Goal: Task Accomplishment & Management: Complete application form

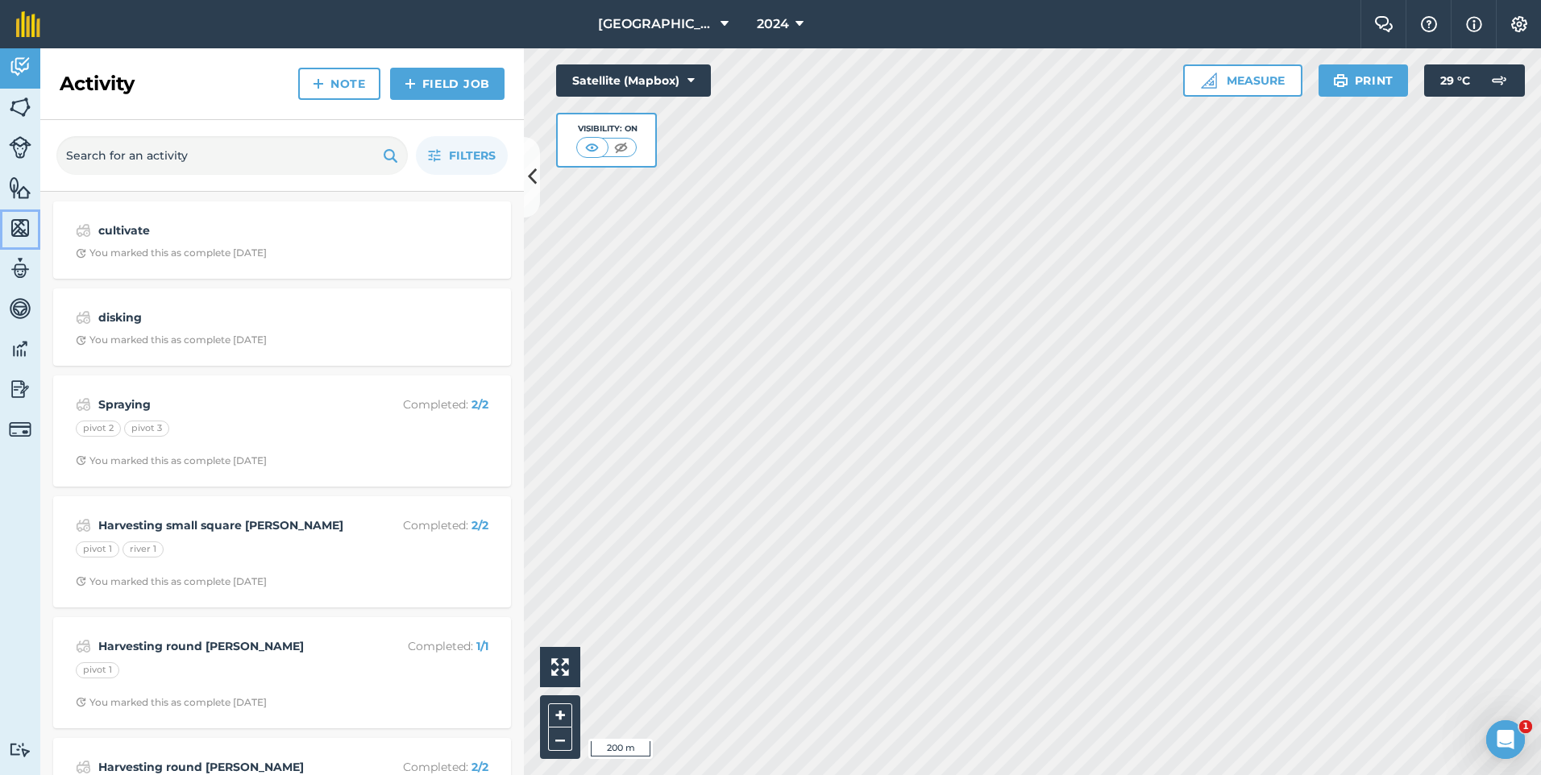
click at [15, 249] on link "Maps" at bounding box center [20, 230] width 40 height 40
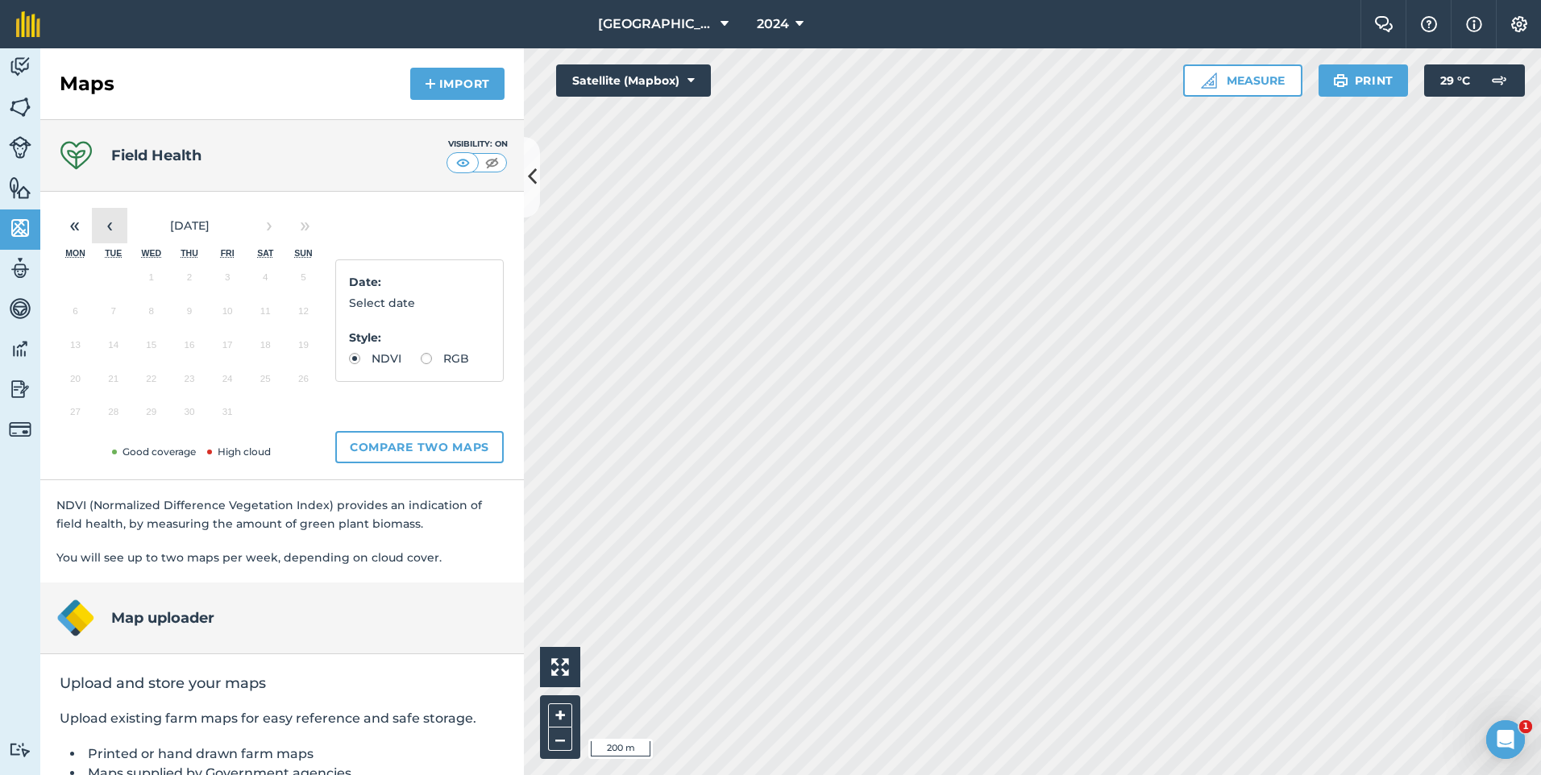
click at [109, 225] on button "‹" at bounding box center [109, 225] width 35 height 35
click at [80, 388] on button "22" at bounding box center [75, 383] width 38 height 34
click at [153, 353] on button "17" at bounding box center [151, 349] width 38 height 34
click at [114, 322] on button "9" at bounding box center [113, 315] width 38 height 34
click at [234, 319] on button "12" at bounding box center [228, 315] width 38 height 34
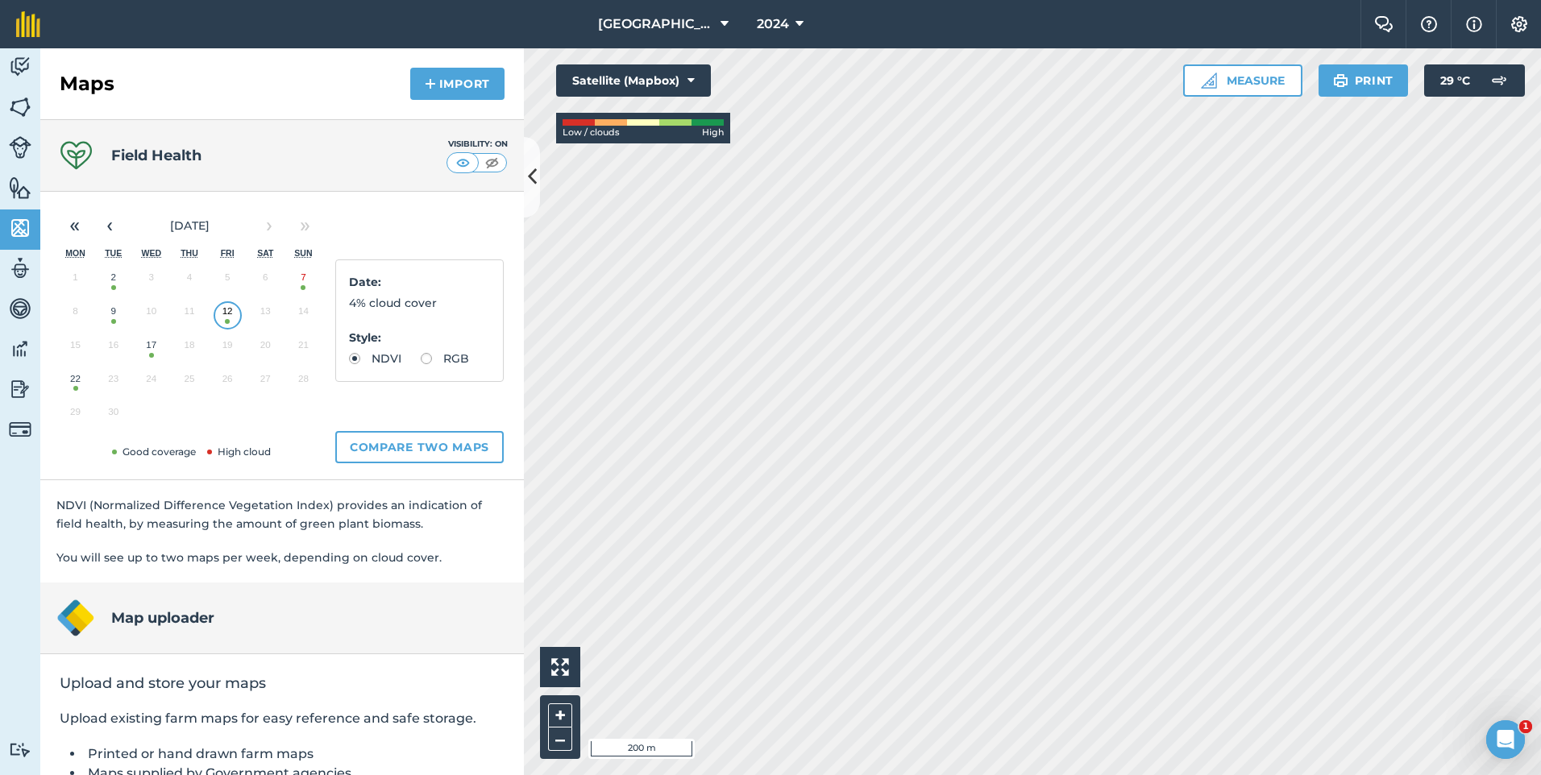
click at [79, 385] on button "22" at bounding box center [75, 383] width 38 height 34
click at [156, 355] on button "17" at bounding box center [151, 349] width 38 height 34
click at [78, 388] on button "22" at bounding box center [75, 383] width 38 height 34
click at [14, 110] on img at bounding box center [20, 107] width 23 height 24
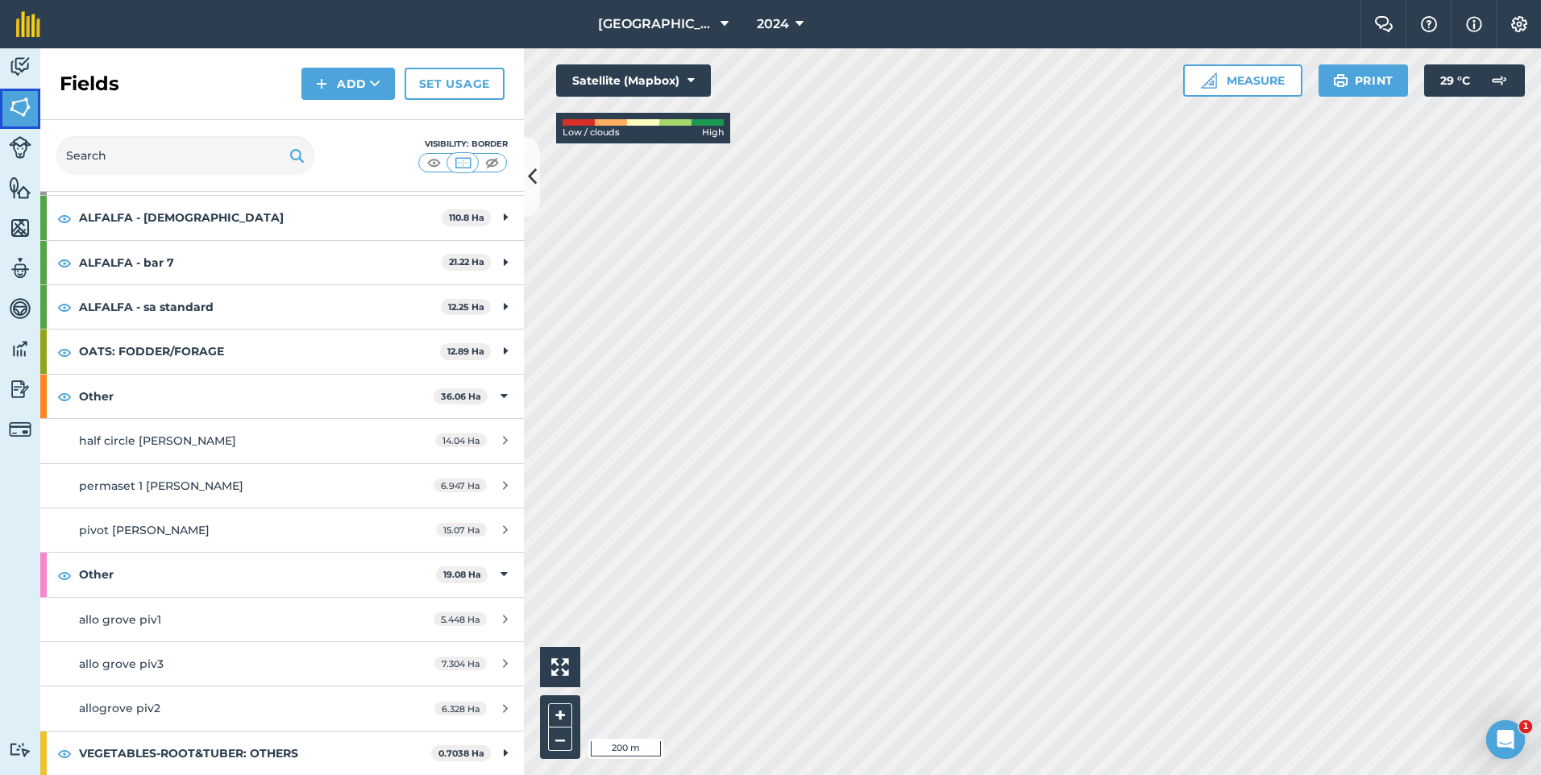
scroll to position [35, 0]
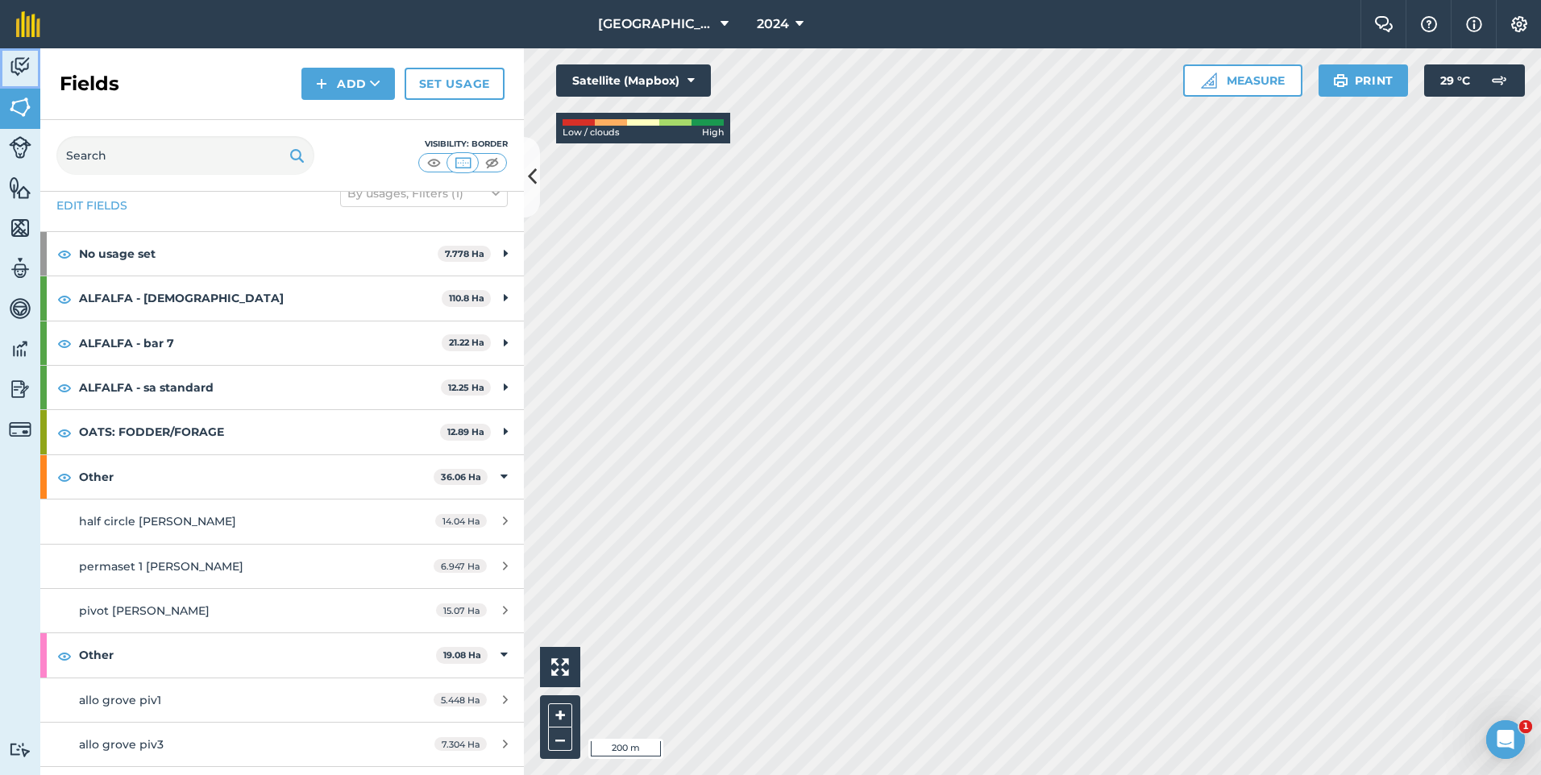
click at [17, 67] on img at bounding box center [20, 67] width 23 height 24
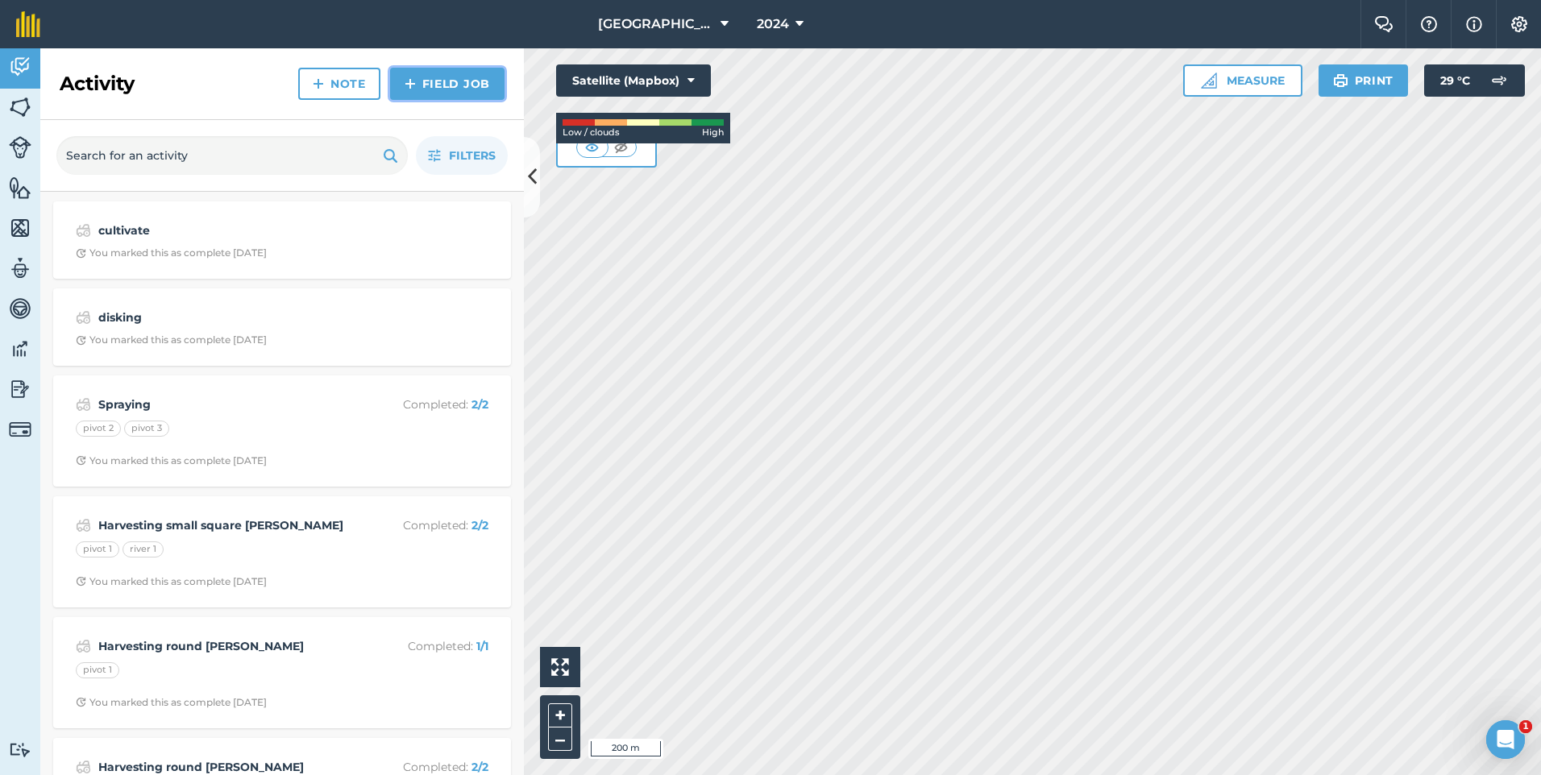
click at [430, 87] on link "Field Job" at bounding box center [447, 84] width 114 height 32
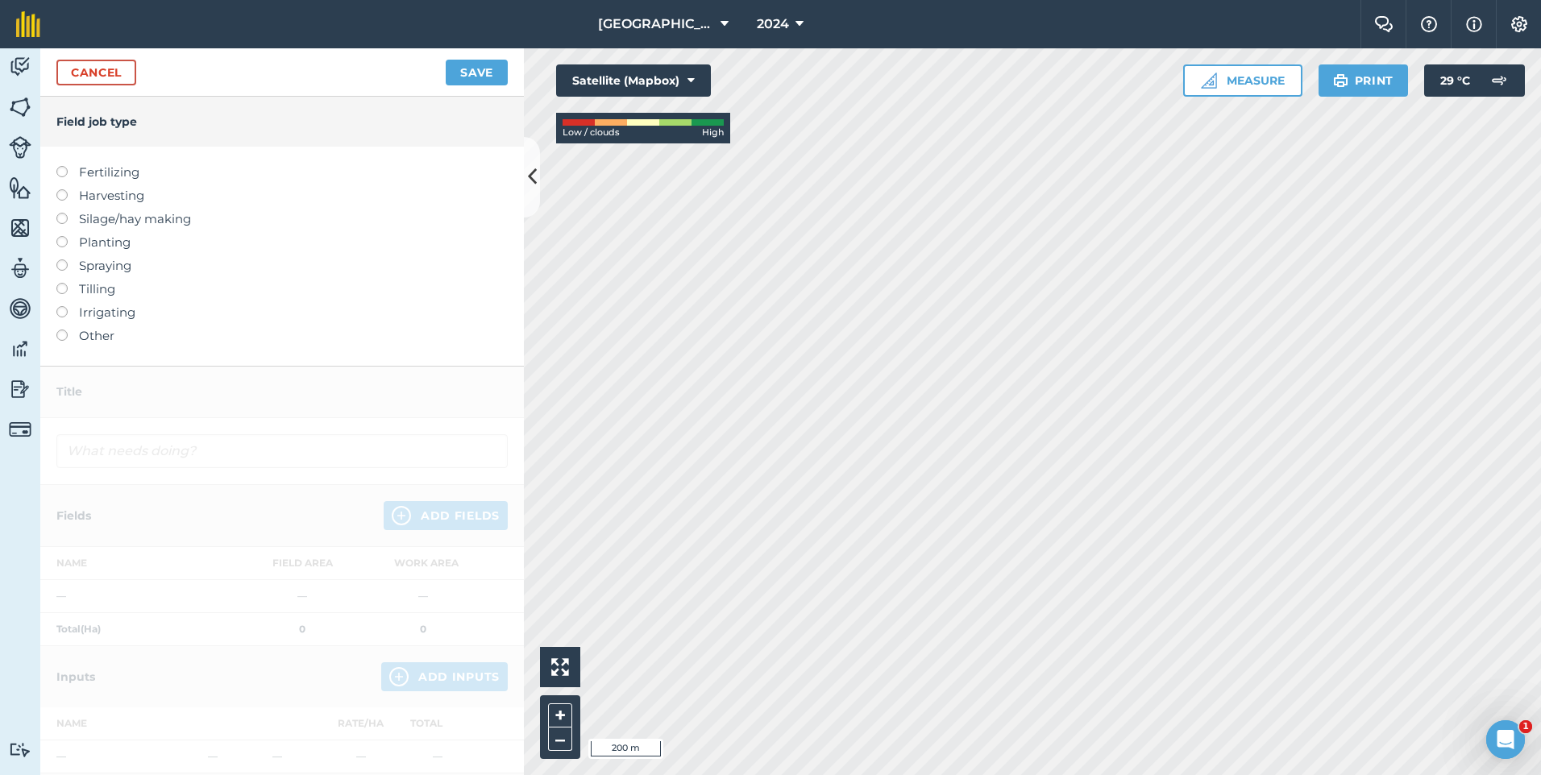
click at [64, 236] on label at bounding box center [67, 236] width 23 height 0
type input "Planting"
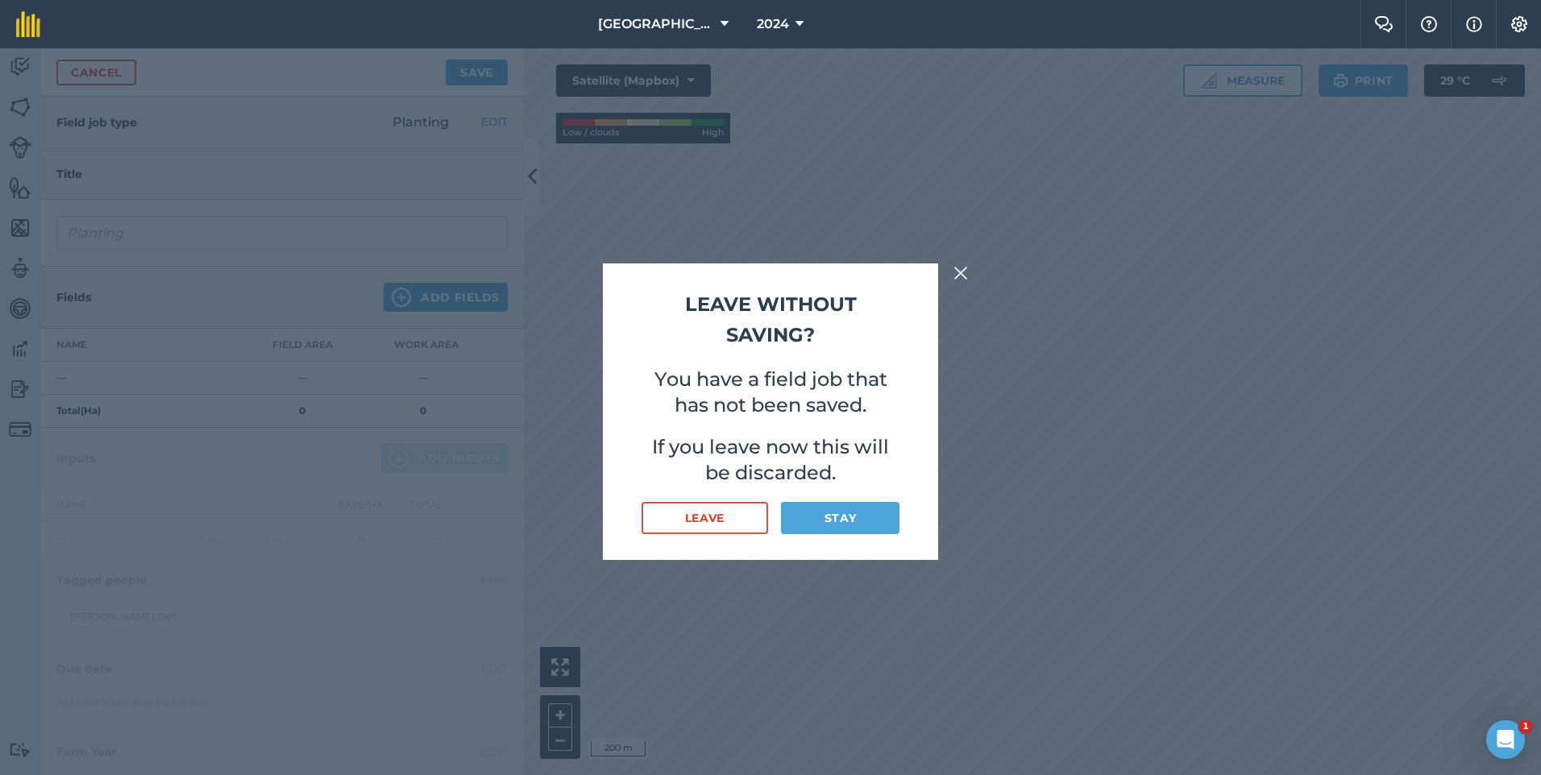
click at [958, 269] on img at bounding box center [961, 273] width 15 height 19
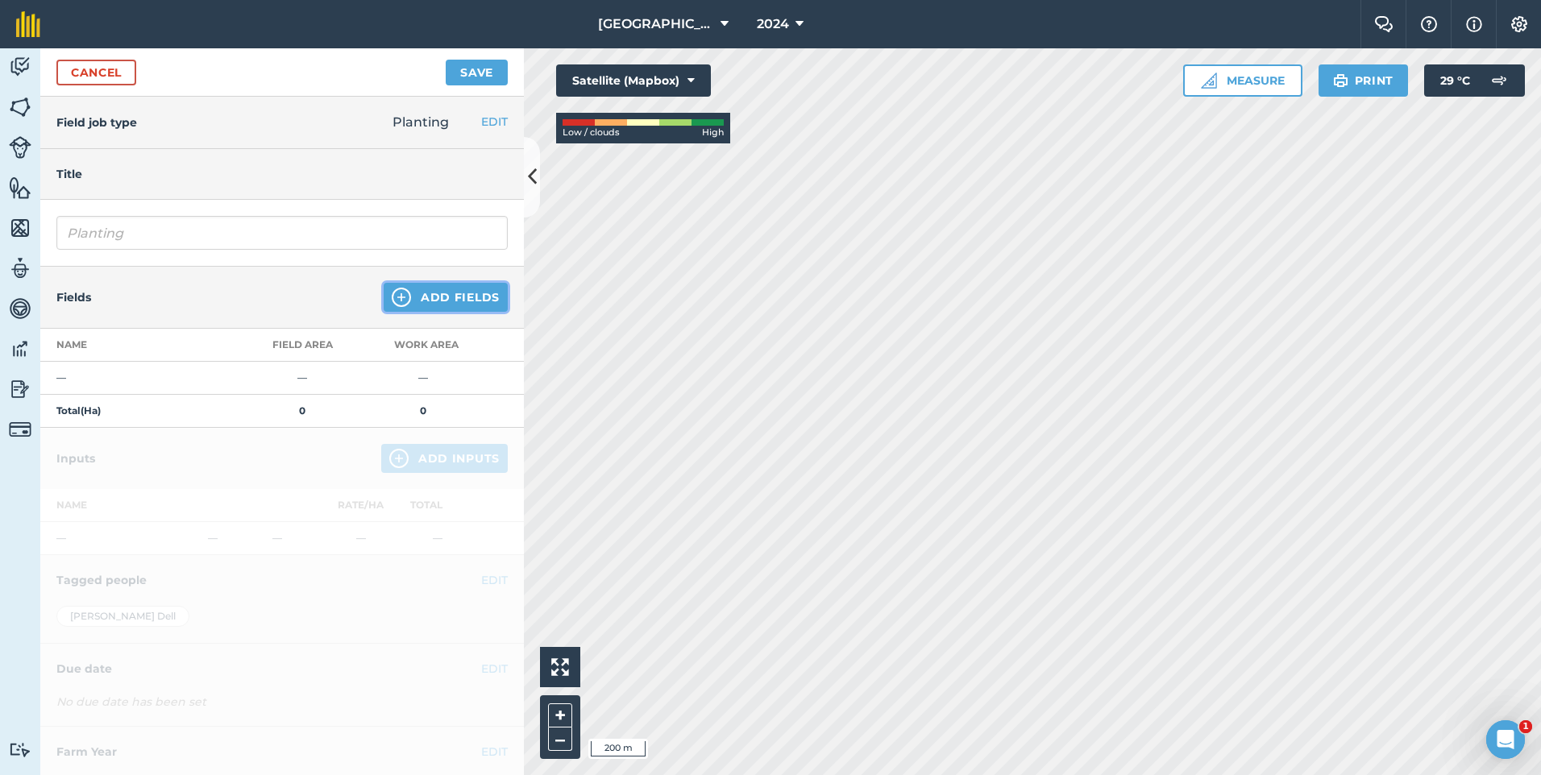
click at [439, 297] on button "Add Fields" at bounding box center [446, 297] width 124 height 29
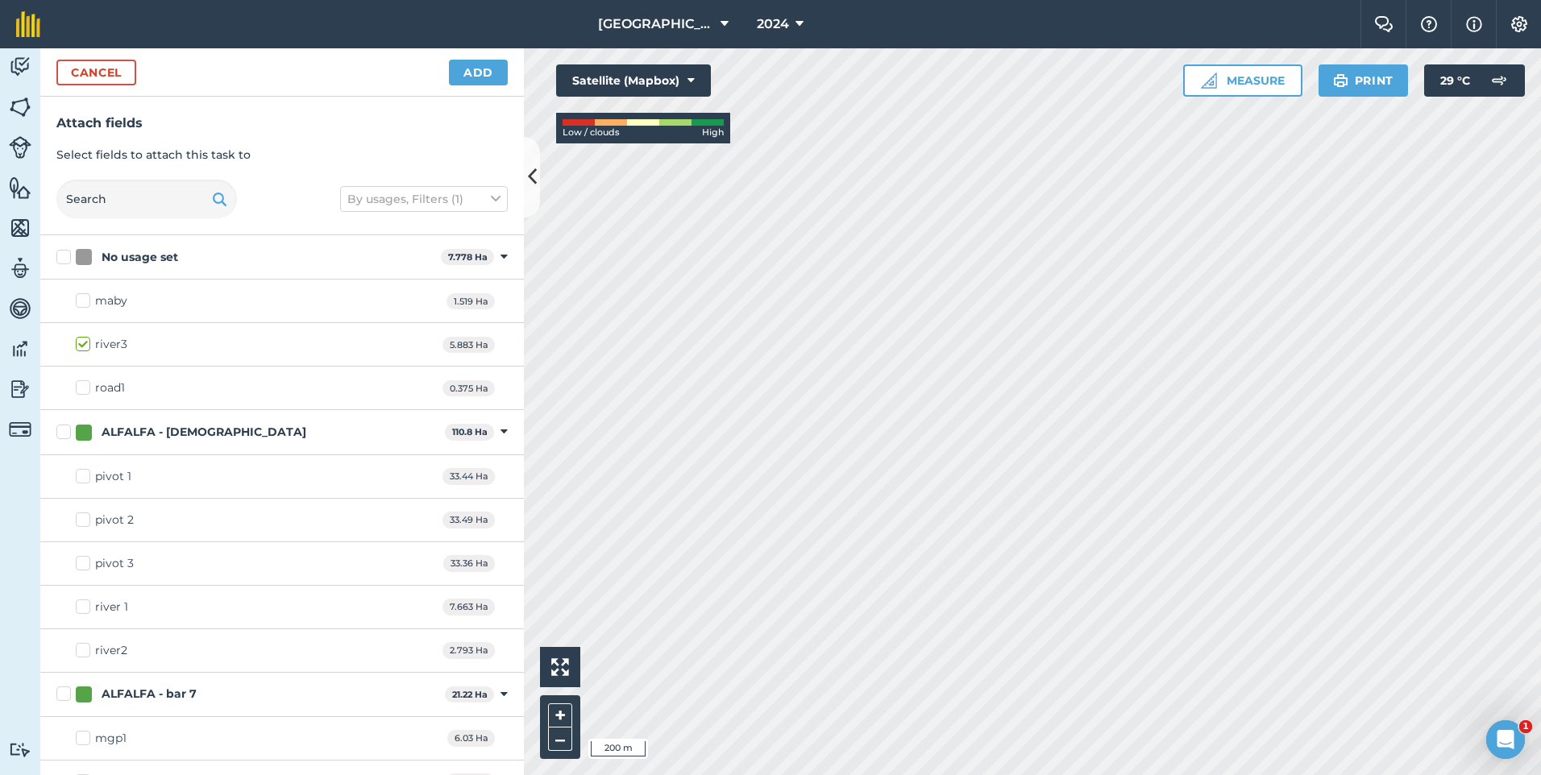
checkbox input "true"
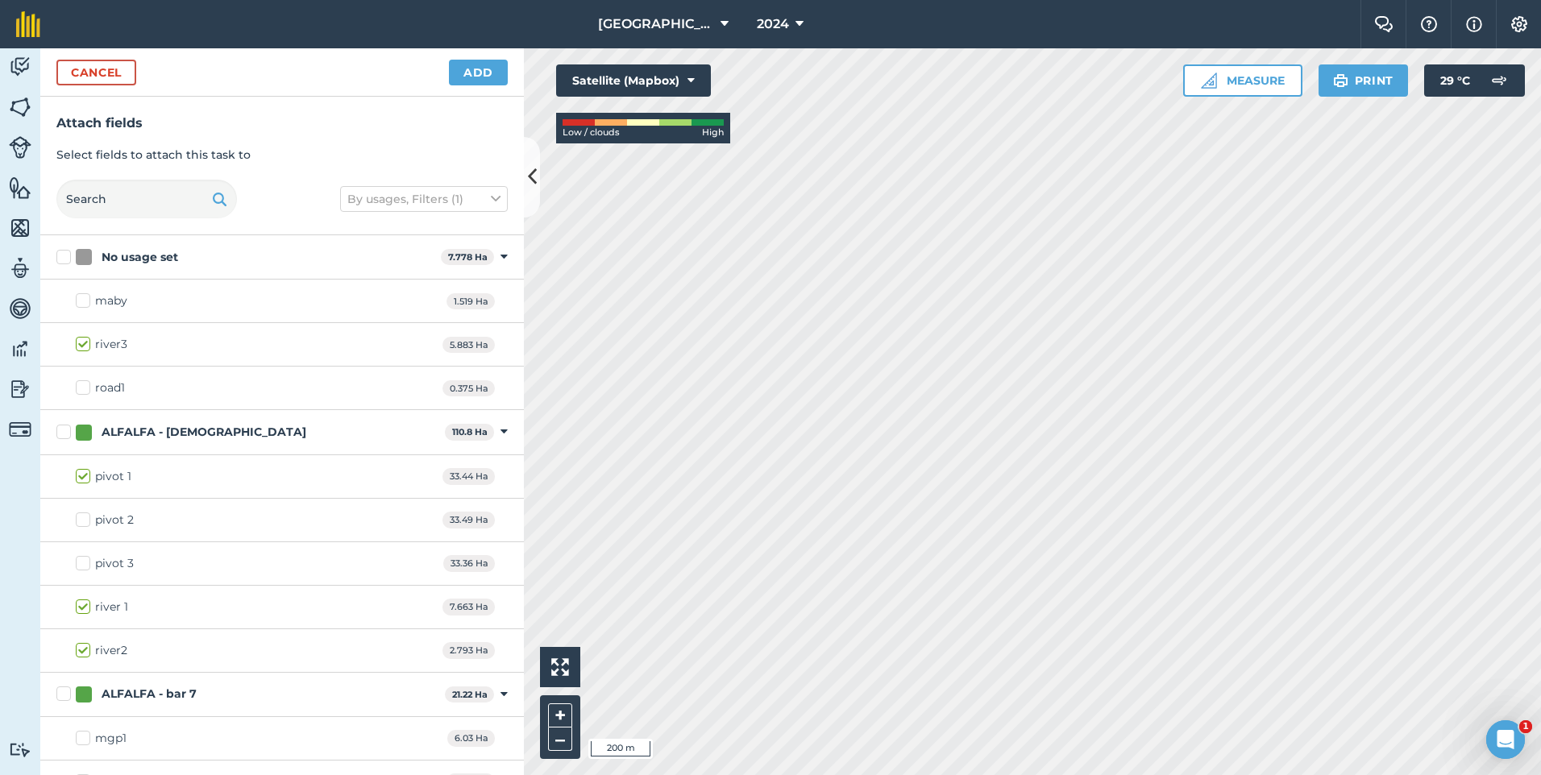
checkbox input "true"
click at [493, 76] on button "Add" at bounding box center [478, 73] width 59 height 26
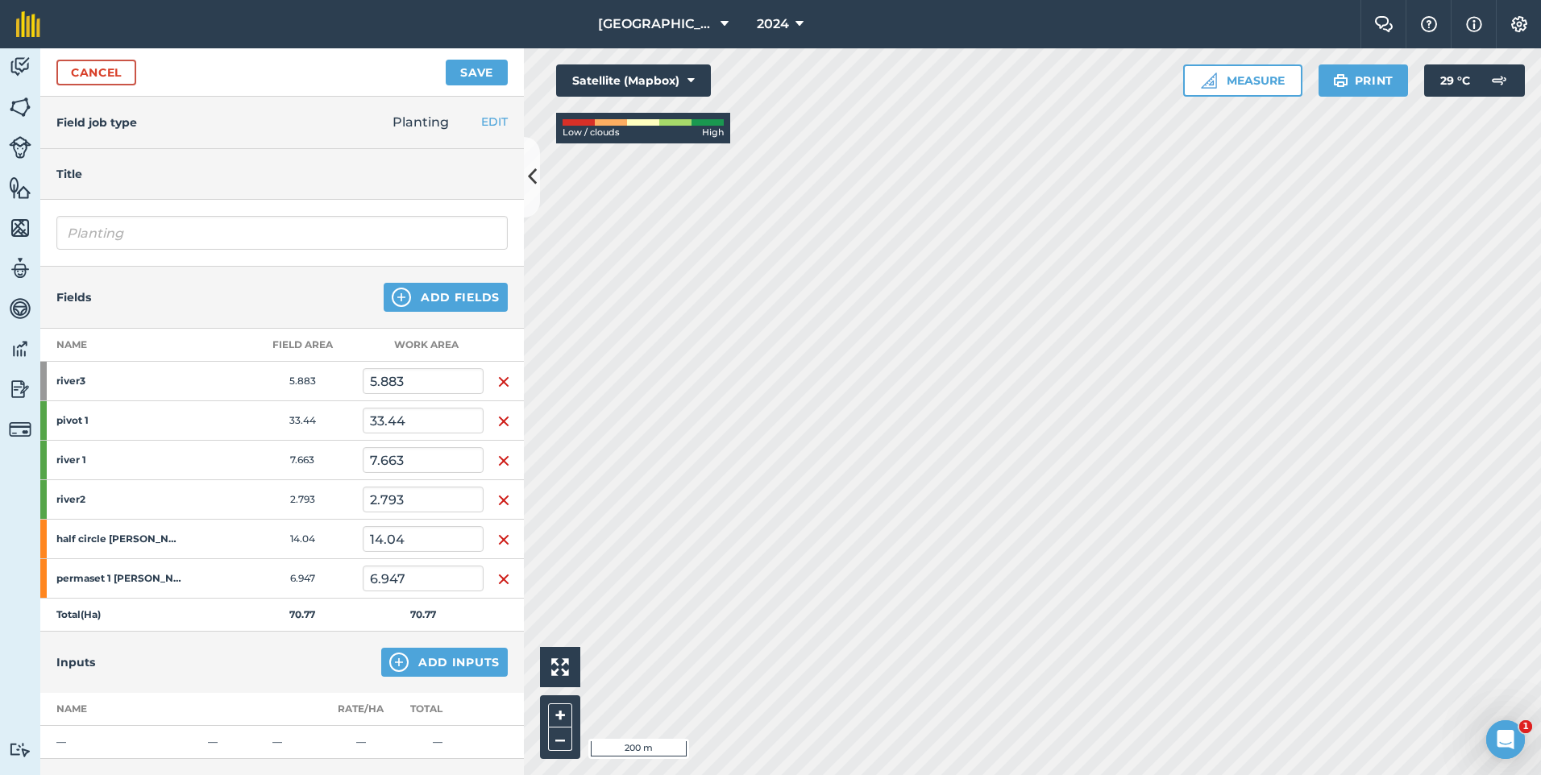
click at [502, 384] on img "button" at bounding box center [503, 381] width 13 height 19
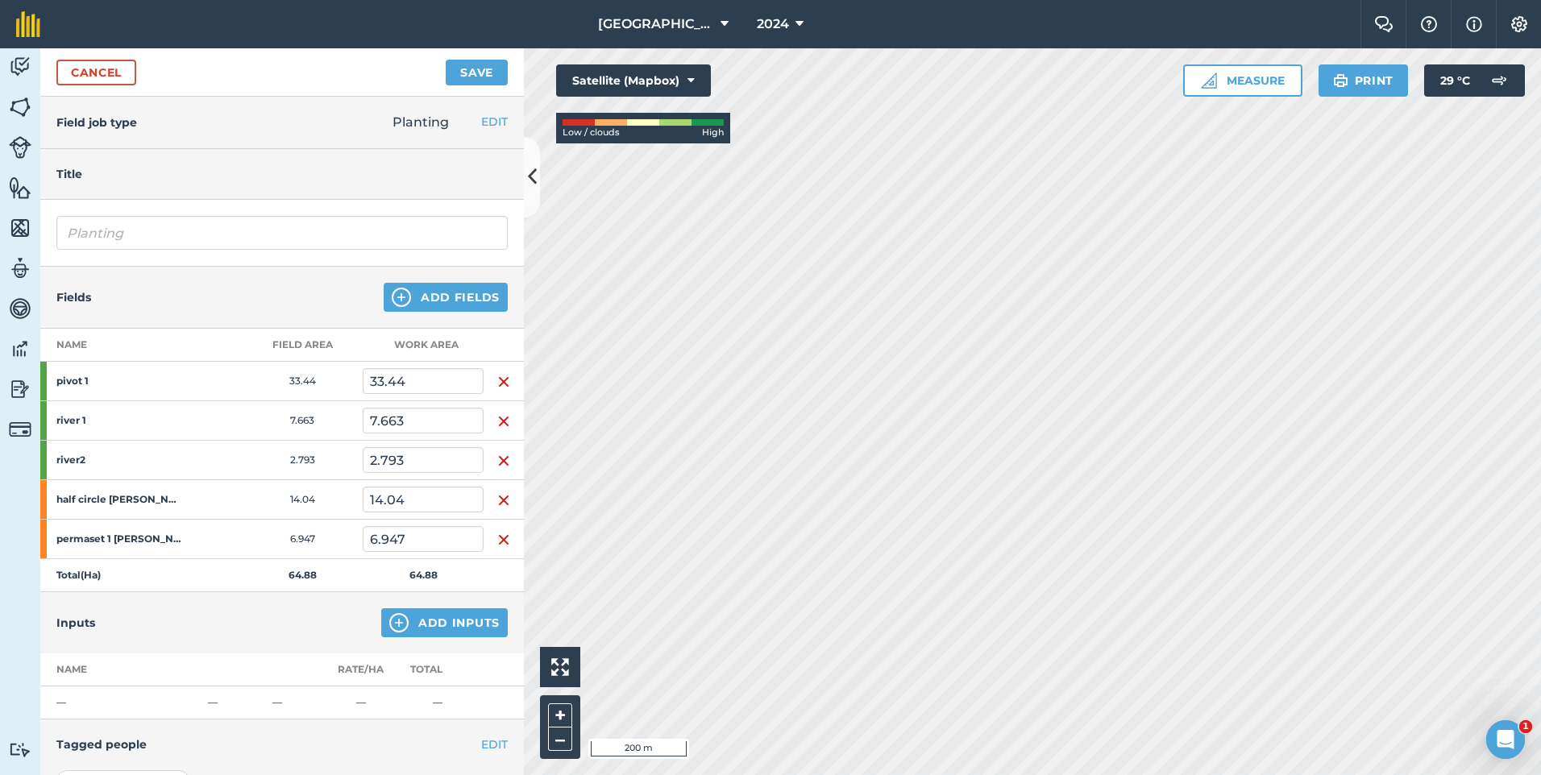
click at [501, 385] on img "button" at bounding box center [503, 381] width 13 height 19
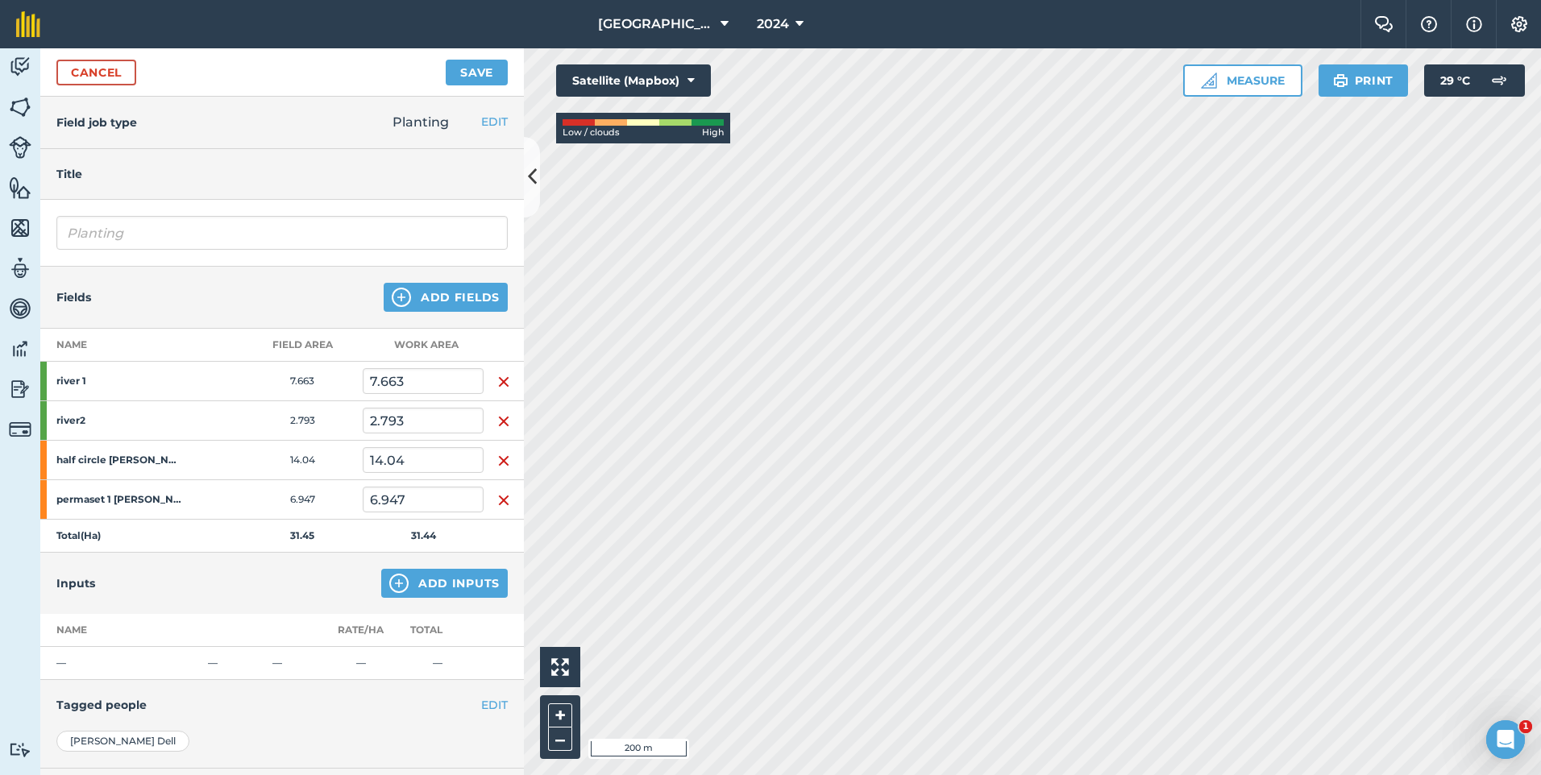
click at [501, 384] on img "button" at bounding box center [503, 381] width 13 height 19
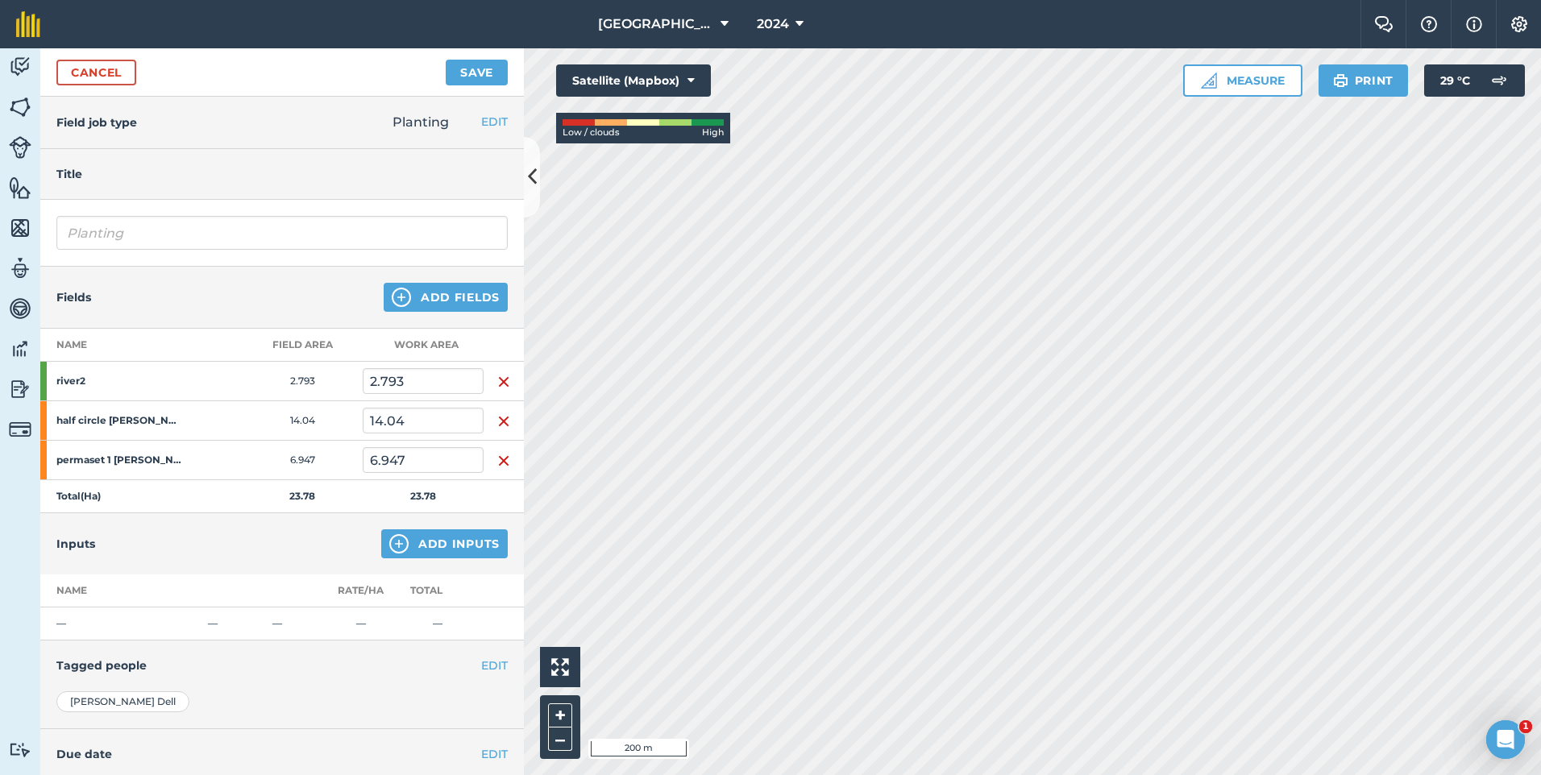
click at [501, 381] on img "button" at bounding box center [503, 381] width 13 height 19
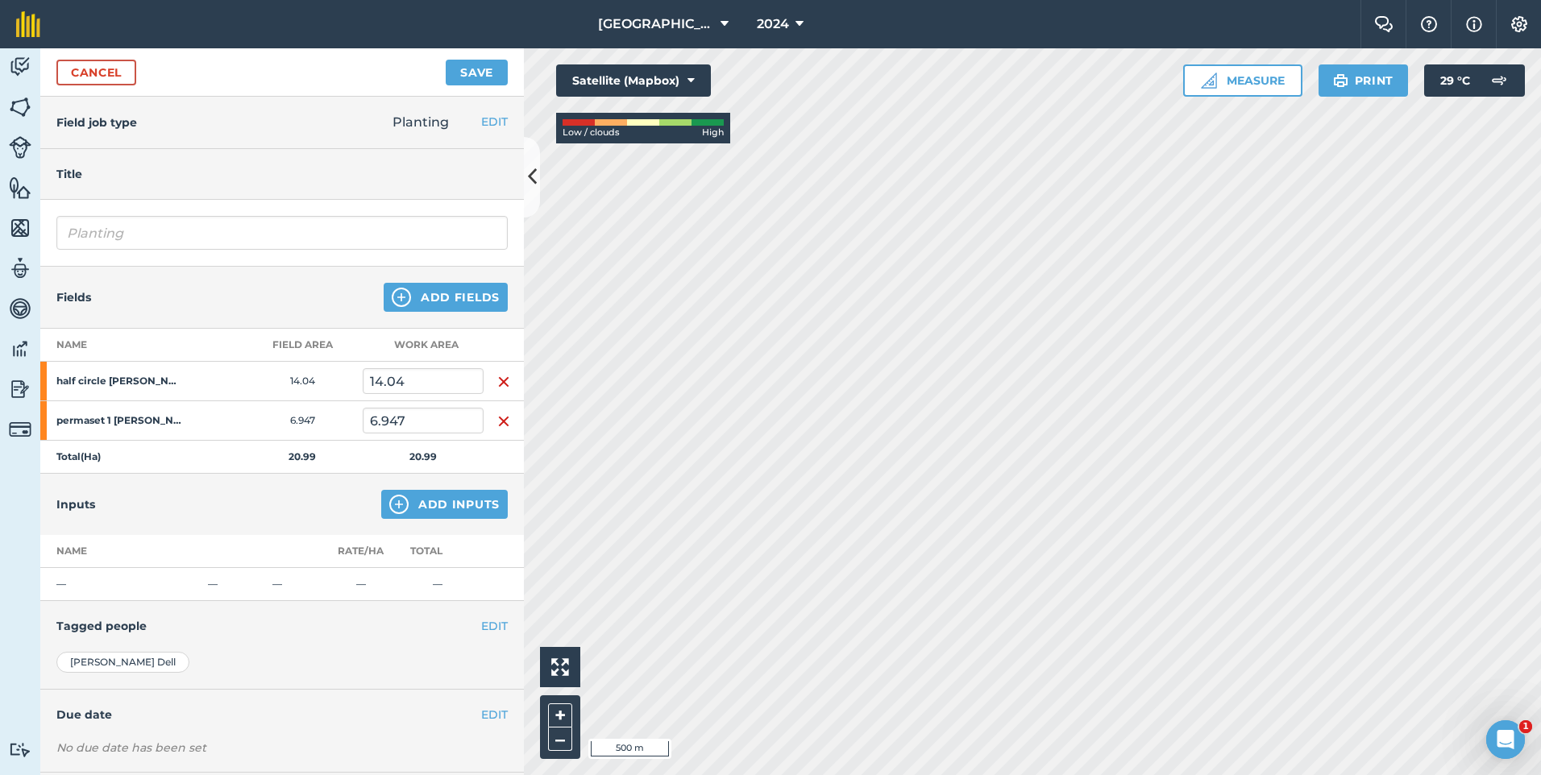
click at [1291, 775] on html "New Mountain [PERSON_NAME] 2024 Farm Chat Help Info Settings [GEOGRAPHIC_DATA][…" at bounding box center [770, 387] width 1541 height 775
